Goal: Information Seeking & Learning: Learn about a topic

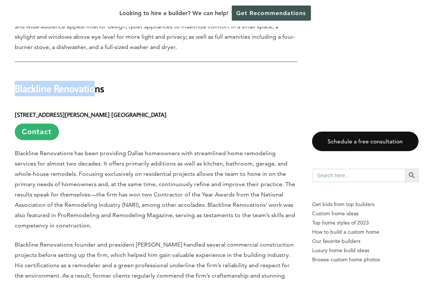
scroll to position [963, 0]
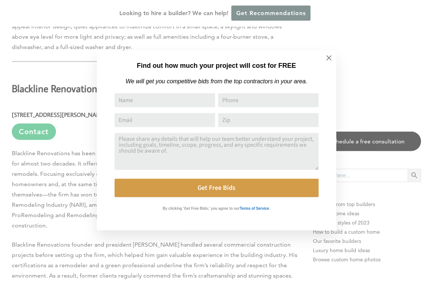
drag, startPoint x: 14, startPoint y: 59, endPoint x: 96, endPoint y: 55, distance: 82.0
click at [325, 57] on icon at bounding box center [329, 58] width 8 height 8
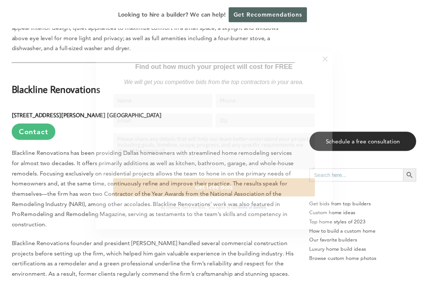
scroll to position [959, 0]
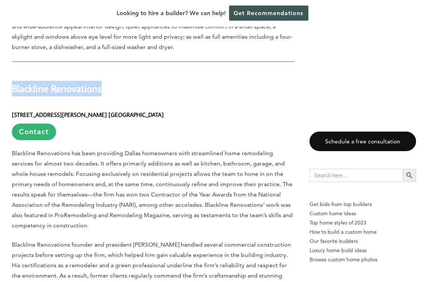
drag, startPoint x: 13, startPoint y: 60, endPoint x: 102, endPoint y: 58, distance: 88.5
click at [103, 71] on h2 "Blackline Renovations" at bounding box center [153, 83] width 283 height 25
drag, startPoint x: 102, startPoint y: 58, endPoint x: 97, endPoint y: 60, distance: 5.1
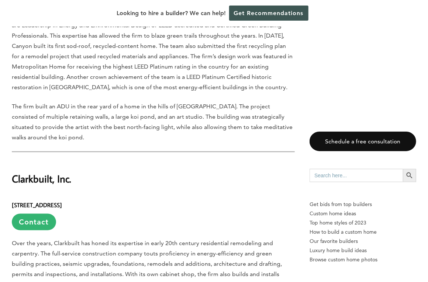
scroll to position [1733, 0]
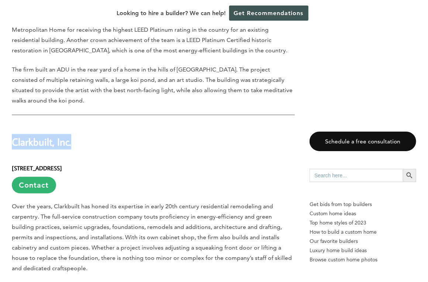
drag, startPoint x: 14, startPoint y: 93, endPoint x: 84, endPoint y: 93, distance: 70.4
click at [84, 124] on h2 "Clarkbuilt, Inc." at bounding box center [153, 136] width 283 height 25
drag, startPoint x: 84, startPoint y: 93, endPoint x: 60, endPoint y: 95, distance: 24.4
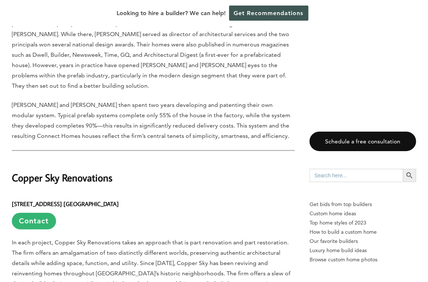
scroll to position [2249, 0]
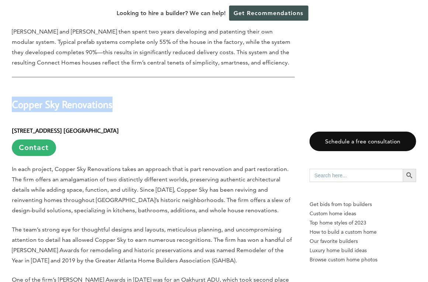
drag, startPoint x: 13, startPoint y: 45, endPoint x: 111, endPoint y: 45, distance: 98.8
click at [111, 98] on strong "Copper Sky Renovations" at bounding box center [62, 104] width 101 height 13
drag, startPoint x: 111, startPoint y: 45, endPoint x: 102, endPoint y: 49, distance: 10.1
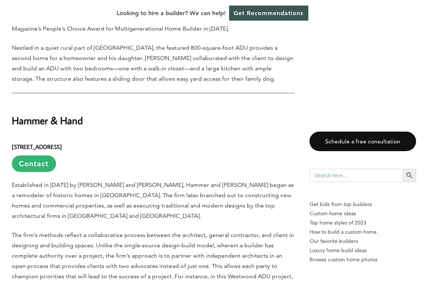
scroll to position [3024, 0]
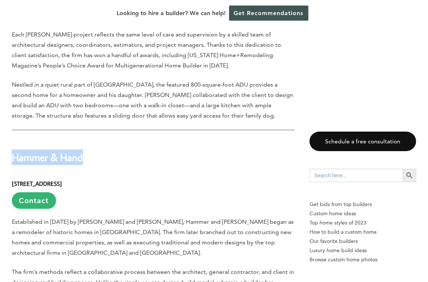
drag, startPoint x: 12, startPoint y: 76, endPoint x: 82, endPoint y: 76, distance: 69.7
click at [82, 151] on strong "Hammer & Hand" at bounding box center [47, 157] width 71 height 13
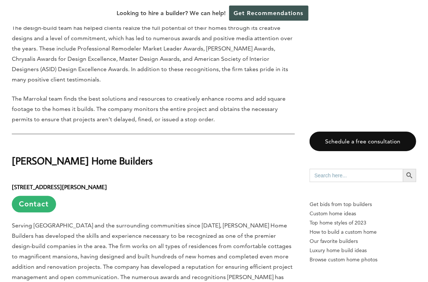
scroll to position [4537, 0]
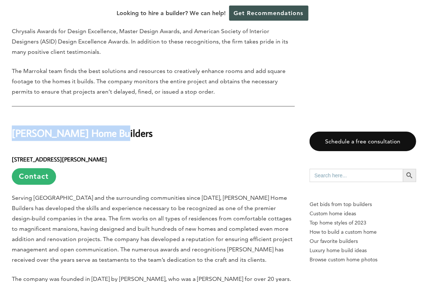
drag, startPoint x: 14, startPoint y: 53, endPoint x: 107, endPoint y: 55, distance: 93.0
click at [107, 127] on strong "[PERSON_NAME] Home Builders" at bounding box center [82, 133] width 141 height 13
drag, startPoint x: 107, startPoint y: 55, endPoint x: 97, endPoint y: 54, distance: 10.0
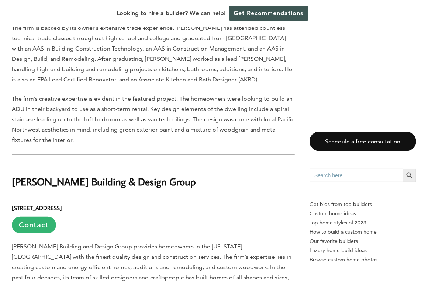
scroll to position [6528, 0]
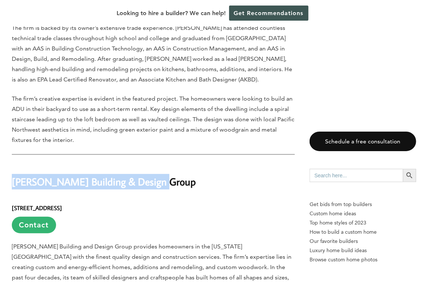
drag, startPoint x: 12, startPoint y: 69, endPoint x: 149, endPoint y: 70, distance: 136.8
click at [149, 175] on strong "[PERSON_NAME] Building & Design Group" at bounding box center [104, 181] width 184 height 13
drag, startPoint x: 149, startPoint y: 70, endPoint x: 134, endPoint y: 72, distance: 15.2
